Goal: Connect with others: Connect with other users

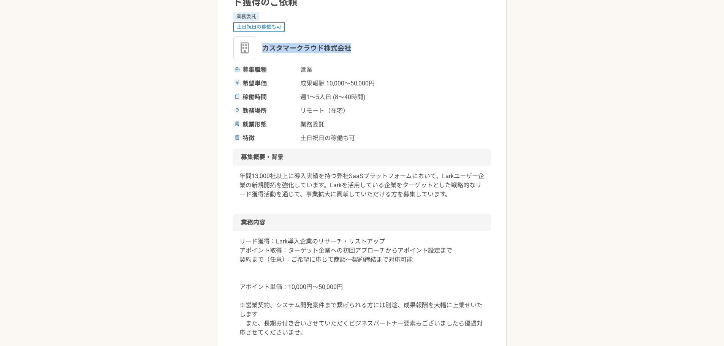
drag, startPoint x: 260, startPoint y: 49, endPoint x: 348, endPoint y: 46, distance: 88.2
click at [348, 46] on div "カスタマークラウド株式会社" at bounding box center [362, 47] width 258 height 23
copy span "カスタマークラウド株式会社"
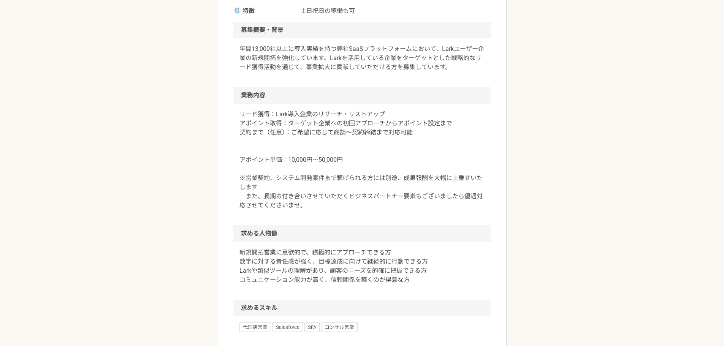
scroll to position [228, 0]
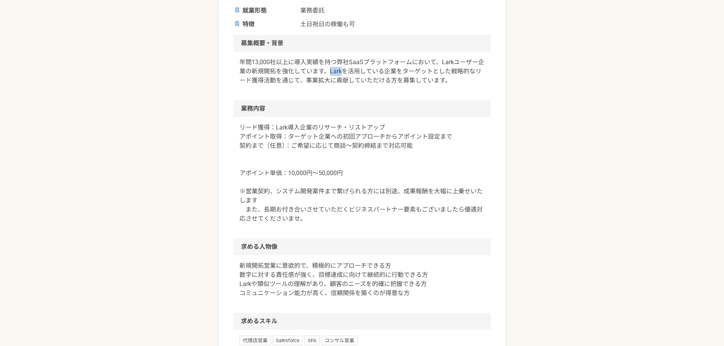
drag, startPoint x: 328, startPoint y: 71, endPoint x: 342, endPoint y: 73, distance: 14.6
click at [342, 73] on p "年間13,000社以上に導入実績を持つ弊社SaaSプラットフォームにおいて、Larkユーザー企業の新規開拓を強化しています。Larkを活用している企業をターゲ…" at bounding box center [361, 71] width 245 height 27
copy p "Lark"
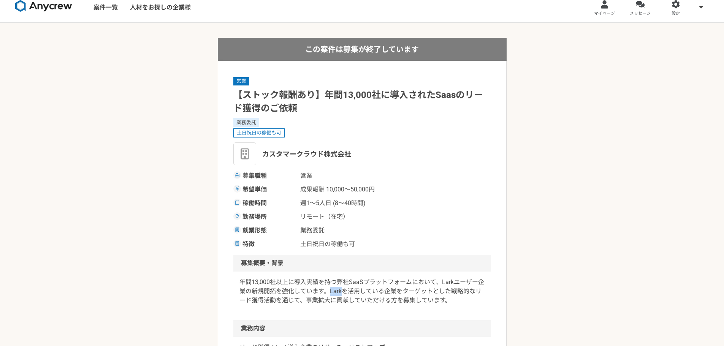
scroll to position [0, 0]
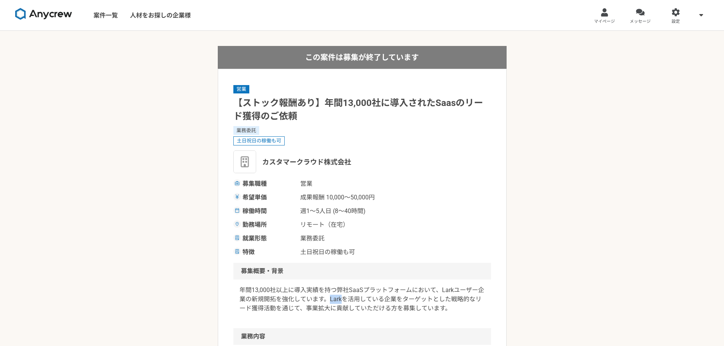
click at [254, 160] on img at bounding box center [244, 161] width 23 height 23
click at [273, 162] on span "カスタマークラウド株式会社" at bounding box center [306, 162] width 89 height 10
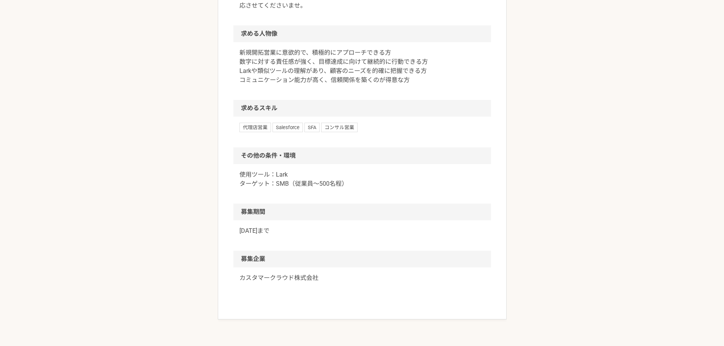
scroll to position [520, 0]
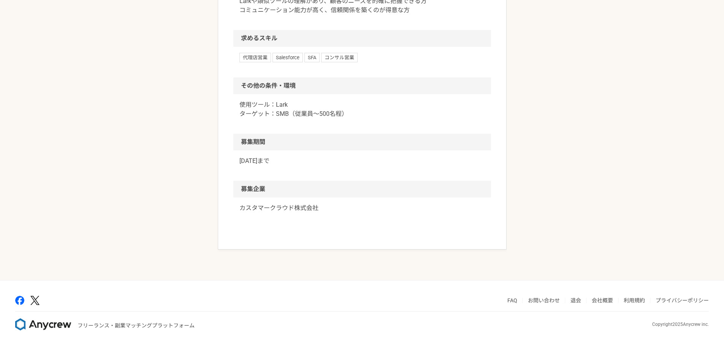
click at [286, 206] on p "カスタマークラウド株式会社" at bounding box center [361, 208] width 245 height 9
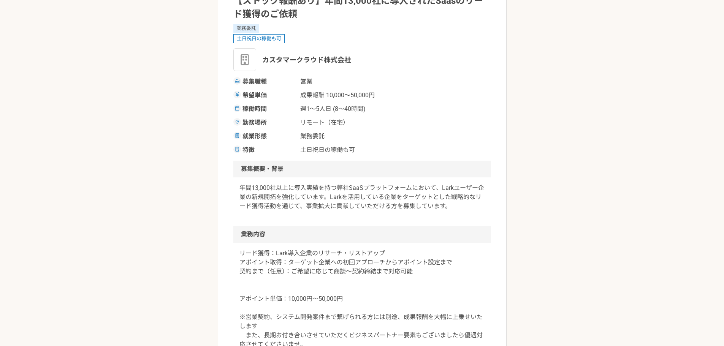
scroll to position [0, 0]
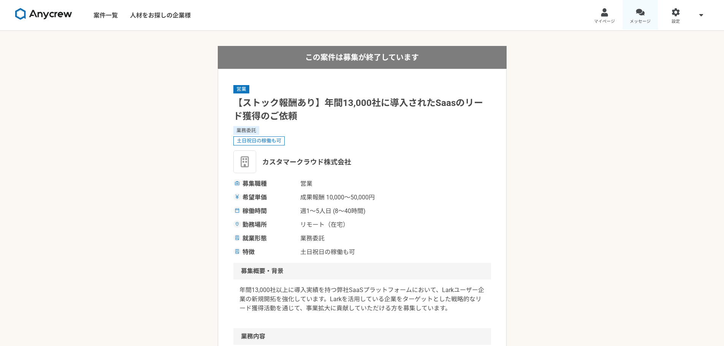
click at [638, 16] on div at bounding box center [640, 12] width 9 height 9
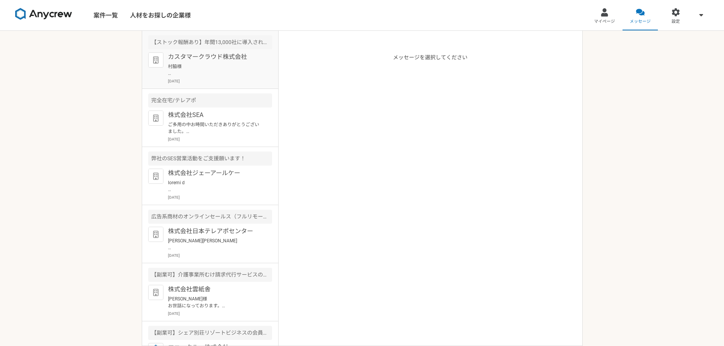
click at [190, 61] on p "カスタマークラウド株式会社" at bounding box center [215, 56] width 94 height 9
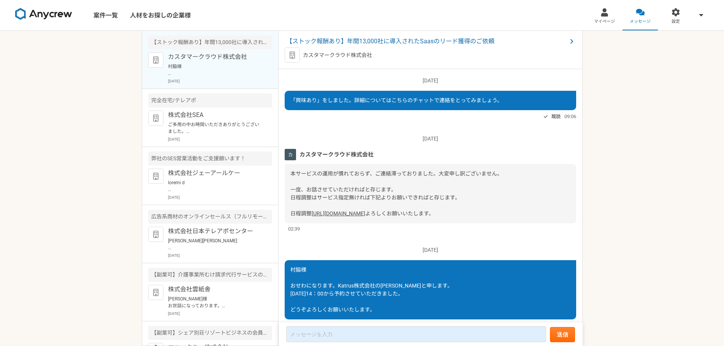
scroll to position [127, 0]
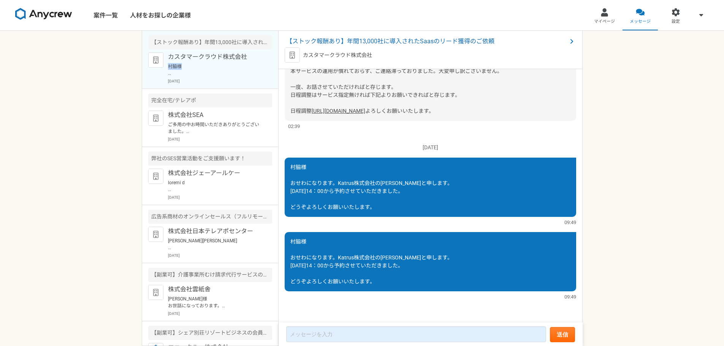
drag, startPoint x: 185, startPoint y: 66, endPoint x: 168, endPoint y: 67, distance: 17.1
click at [168, 67] on p "村脇様 おせわになります。Katrus株式会社の[PERSON_NAME]と申します。 [DATE]14：00から予約させていただきました。 どうぞよろしくお…" at bounding box center [215, 70] width 94 height 14
copy p "村脇様"
